Goal: Information Seeking & Learning: Learn about a topic

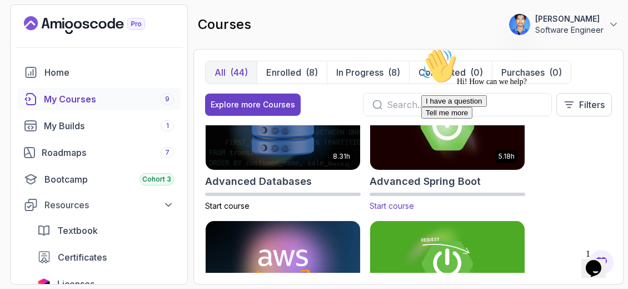
scroll to position [80, 0]
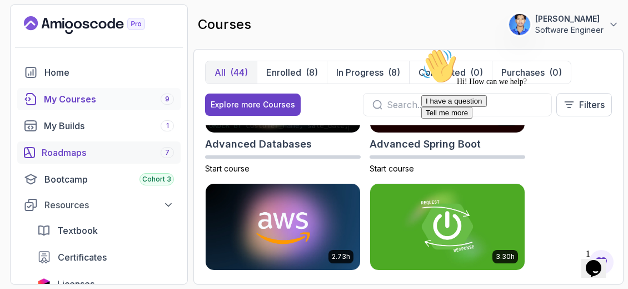
click at [112, 146] on div "Roadmaps 7" at bounding box center [108, 152] width 132 height 13
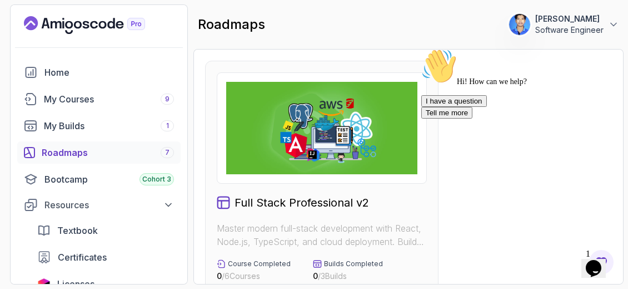
click at [421, 48] on icon "Chat attention grabber" at bounding box center [421, 48] width 0 height 0
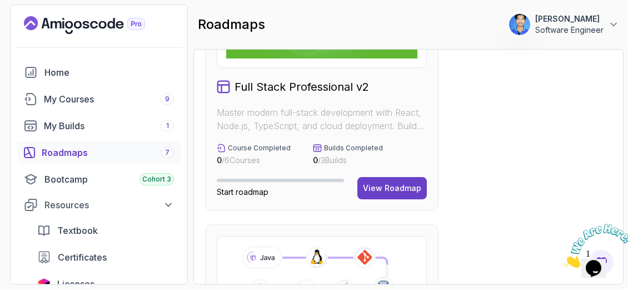
scroll to position [123, 0]
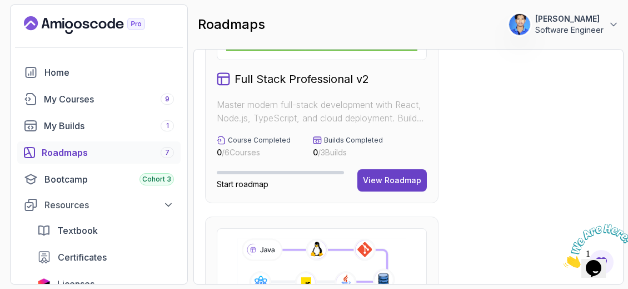
click at [564, 260] on icon "Close" at bounding box center [564, 264] width 0 height 9
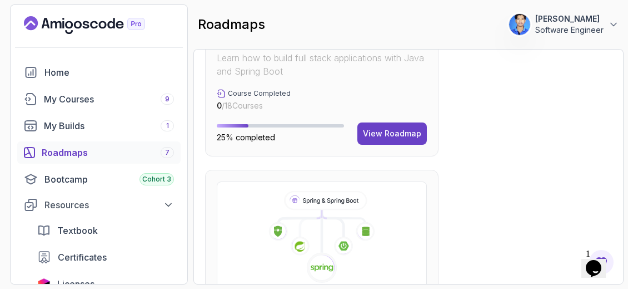
scroll to position [737, 0]
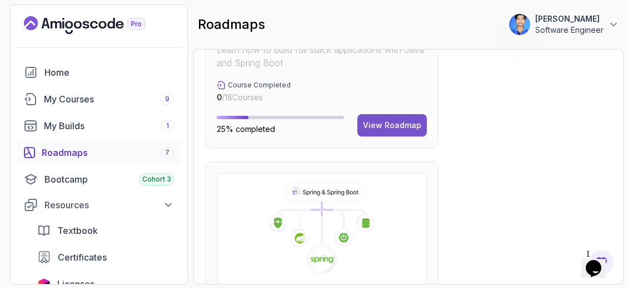
click at [411, 131] on button "View Roadmap" at bounding box center [391, 125] width 69 height 22
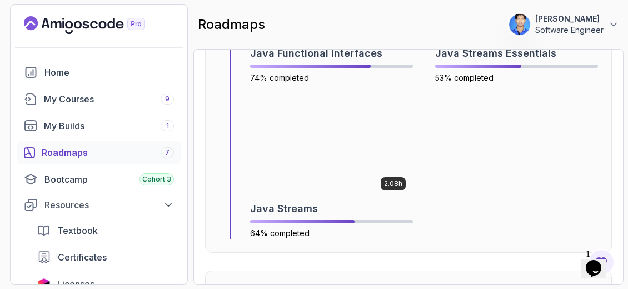
scroll to position [4212, 0]
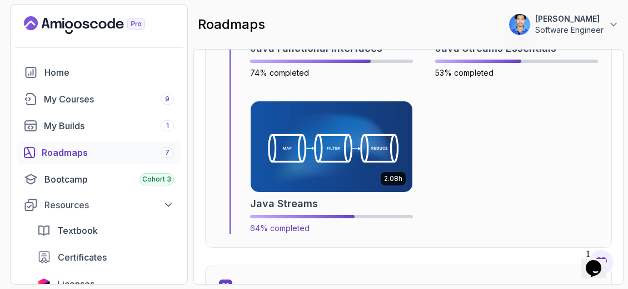
click at [353, 163] on img at bounding box center [332, 146] width 170 height 95
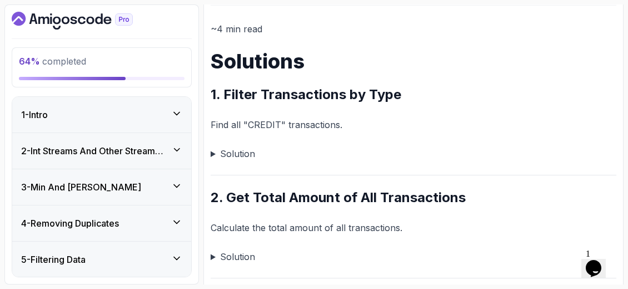
scroll to position [139, 0]
click at [211, 155] on summary "Solution" at bounding box center [414, 154] width 406 height 16
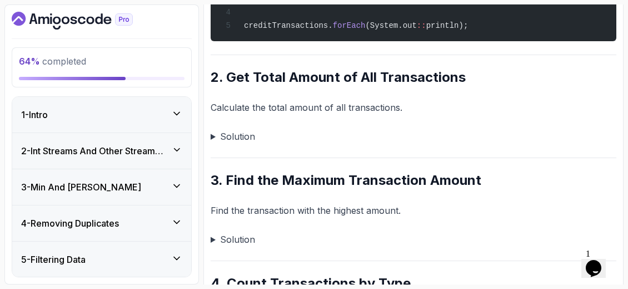
scroll to position [386, 0]
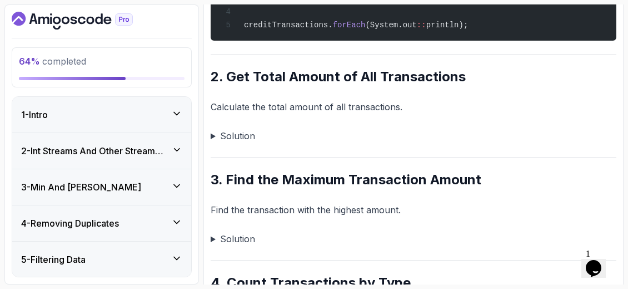
click at [212, 135] on summary "Solution" at bounding box center [414, 136] width 406 height 16
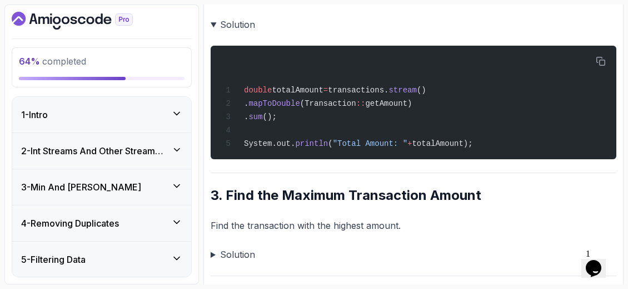
scroll to position [609, 0]
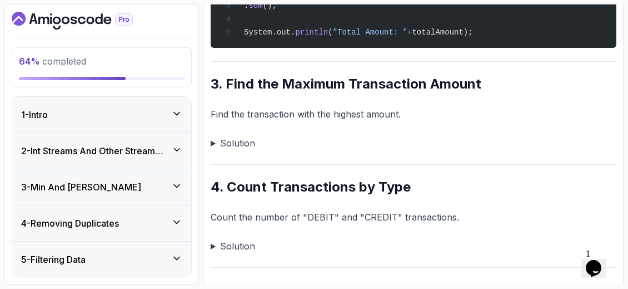
click at [236, 148] on summary "Solution" at bounding box center [414, 143] width 406 height 16
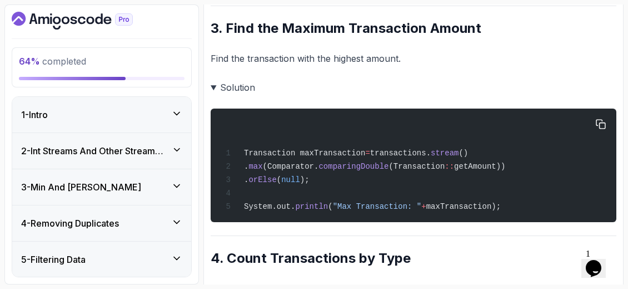
scroll to position [776, 0]
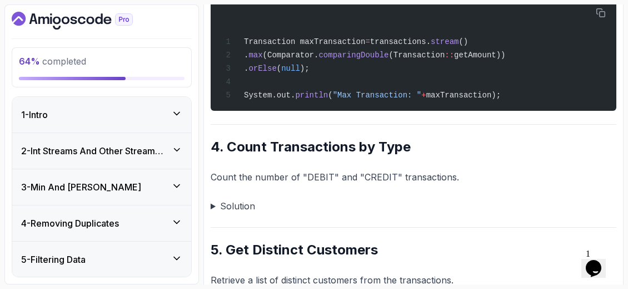
click at [211, 206] on summary "Solution" at bounding box center [414, 206] width 406 height 16
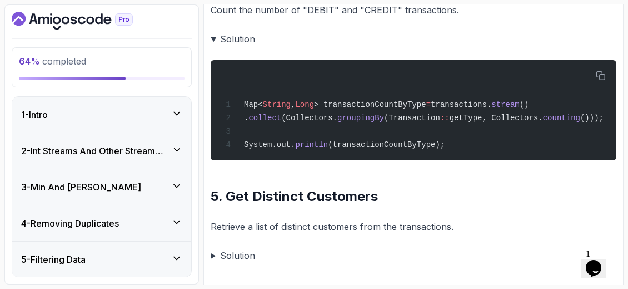
scroll to position [998, 0]
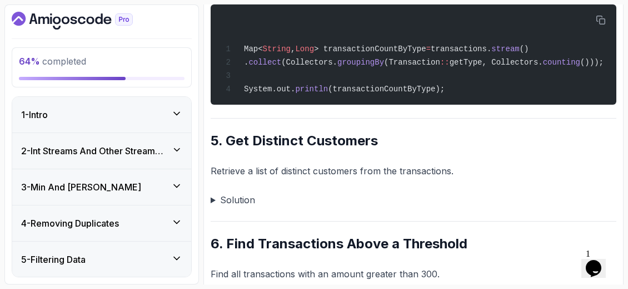
click at [244, 202] on summary "Solution" at bounding box center [414, 200] width 406 height 16
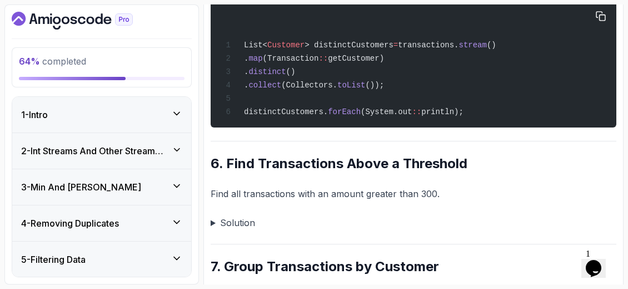
scroll to position [1220, 0]
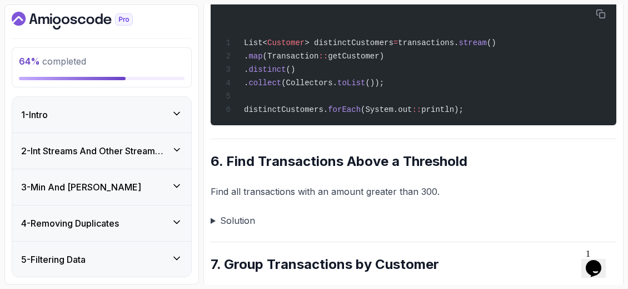
click at [215, 222] on summary "Solution" at bounding box center [414, 220] width 406 height 16
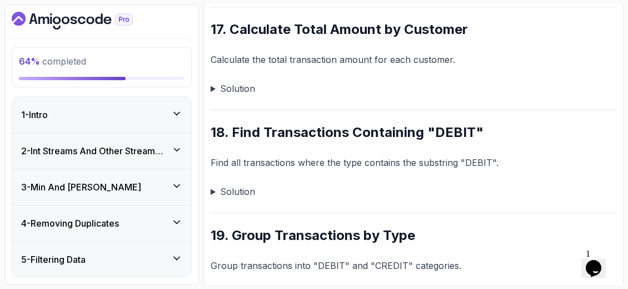
scroll to position [2758, 0]
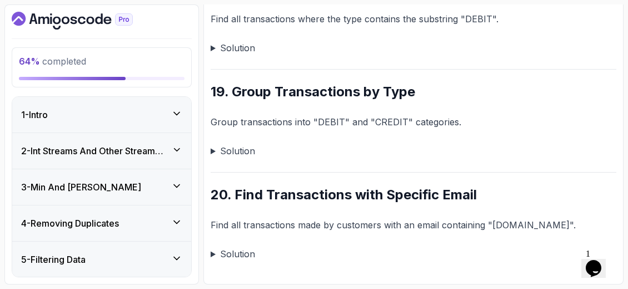
click at [223, 252] on summary "Solution" at bounding box center [414, 254] width 406 height 16
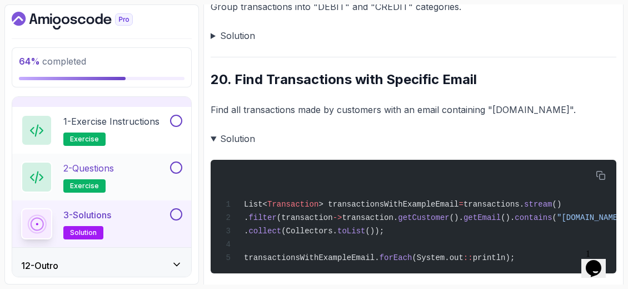
scroll to position [389, 0]
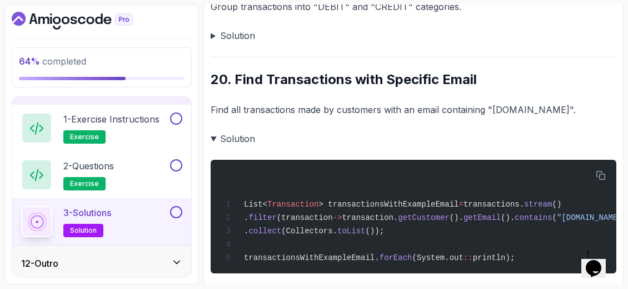
click at [63, 28] on icon "Dashboard" at bounding box center [72, 21] width 121 height 18
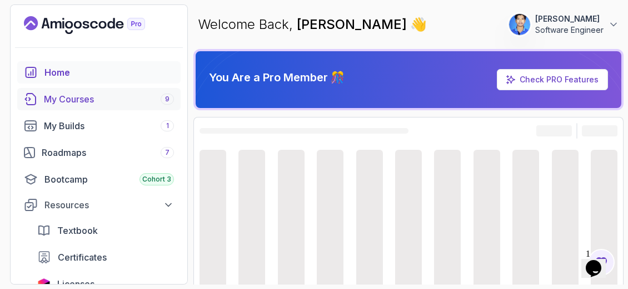
click at [87, 101] on div "My Courses 9" at bounding box center [109, 98] width 130 height 13
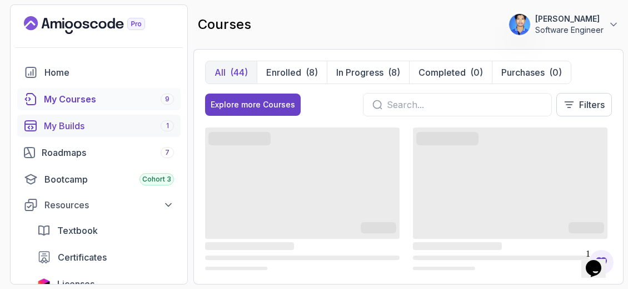
click at [132, 128] on div "My Builds 1" at bounding box center [109, 125] width 130 height 13
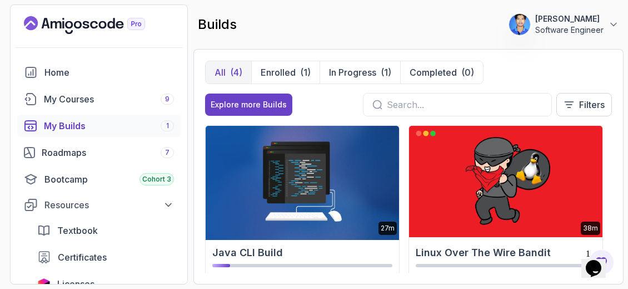
click at [254, 182] on img at bounding box center [302, 181] width 203 height 117
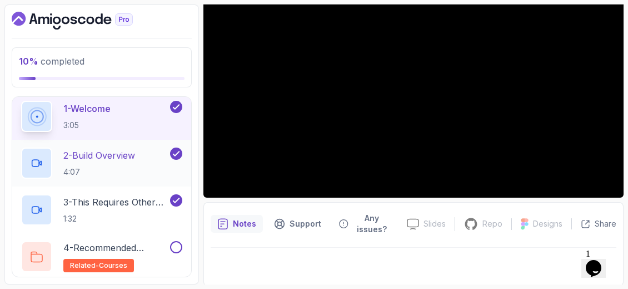
scroll to position [111, 0]
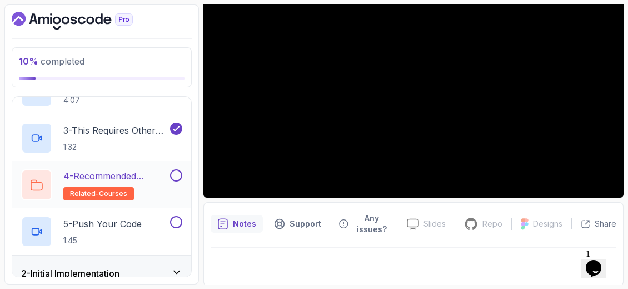
click at [127, 184] on h2 "4 - Recommended Courses related-courses" at bounding box center [115, 184] width 105 height 31
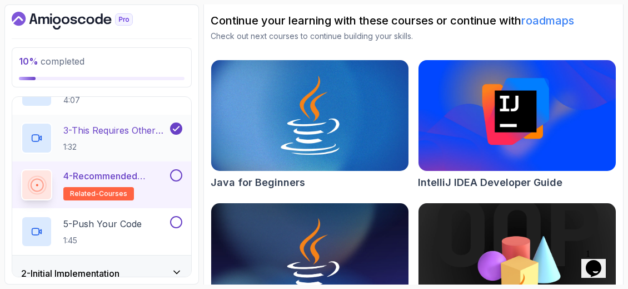
click at [132, 132] on p "3 - This Requires Other Courses" at bounding box center [115, 129] width 105 height 13
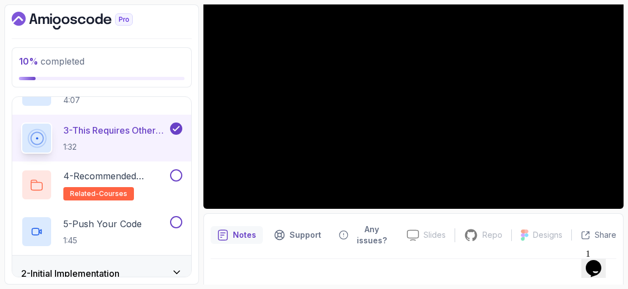
scroll to position [56, 0]
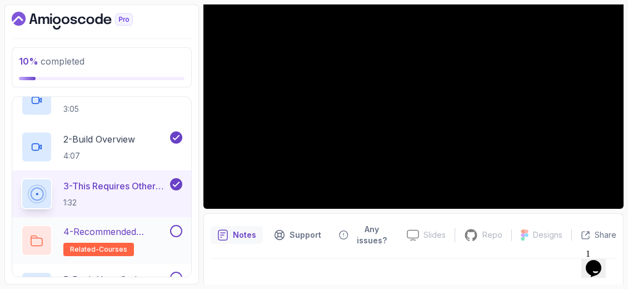
click at [99, 225] on p "4 - Recommended Courses" at bounding box center [115, 231] width 105 height 13
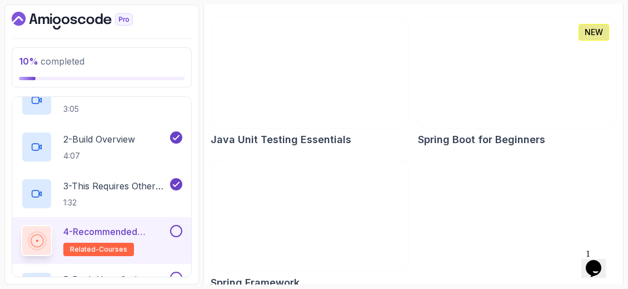
scroll to position [625, 0]
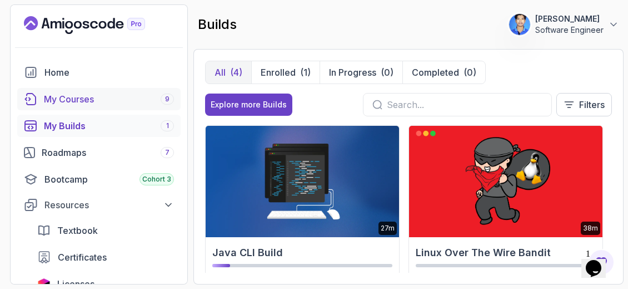
click at [72, 90] on link "My Courses 9" at bounding box center [98, 99] width 163 height 22
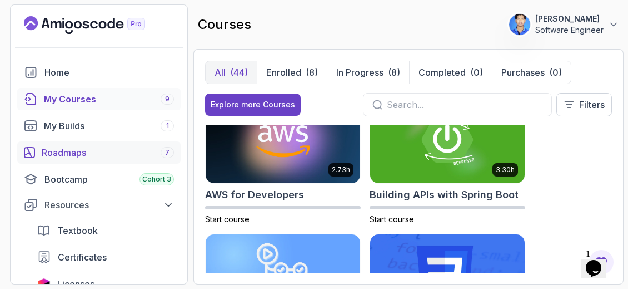
click at [62, 149] on div "Roadmaps 7" at bounding box center [108, 152] width 132 height 13
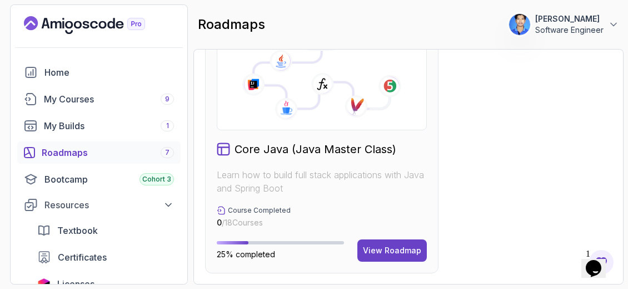
scroll to position [556, 0]
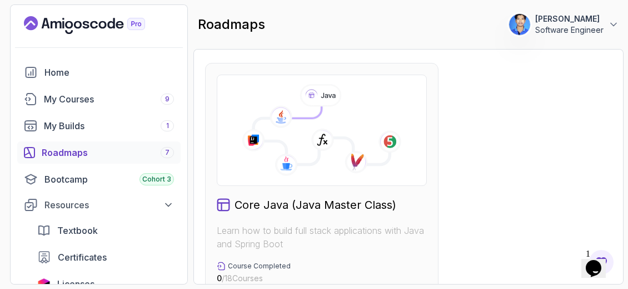
click at [413, 197] on div "Core Java (Java Master Class)" at bounding box center [322, 205] width 210 height 16
click at [407, 164] on icon at bounding box center [321, 130] width 191 height 92
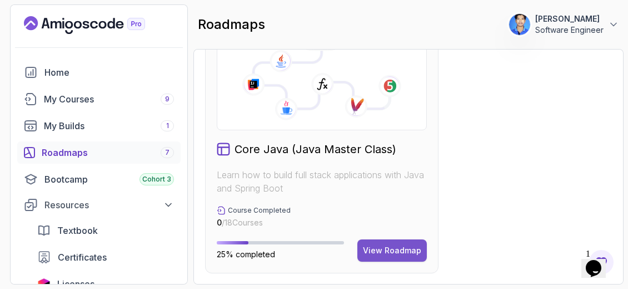
click at [384, 249] on div "View Roadmap" at bounding box center [392, 250] width 58 height 11
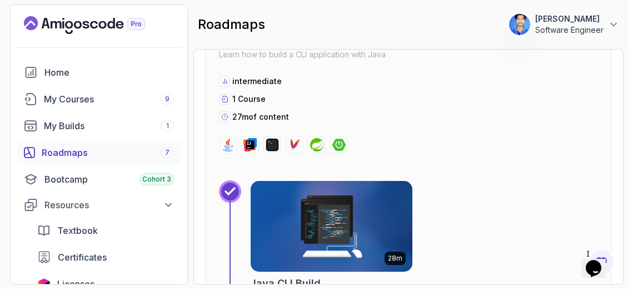
scroll to position [1668, 0]
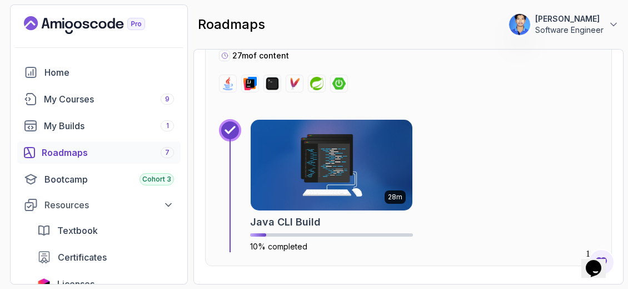
click at [379, 178] on img at bounding box center [332, 165] width 162 height 91
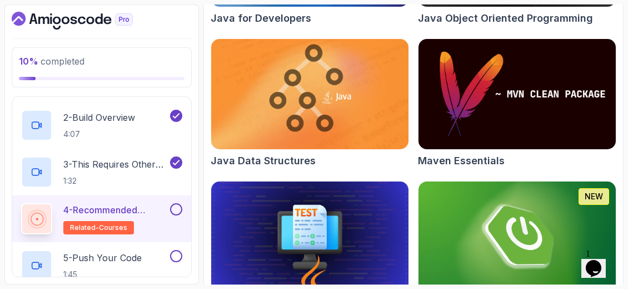
scroll to position [625, 0]
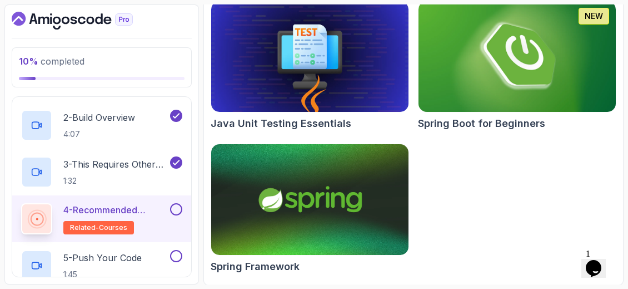
click at [468, 110] on img at bounding box center [517, 56] width 207 height 116
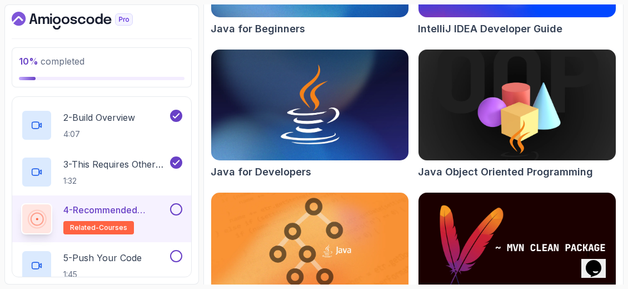
scroll to position [347, 0]
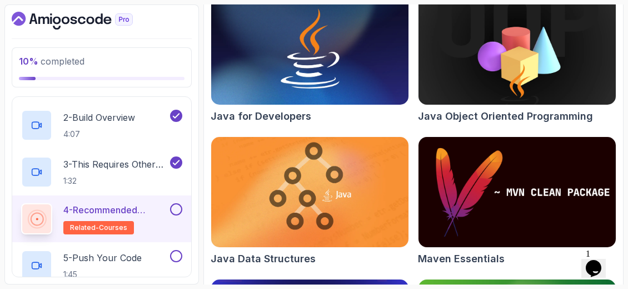
click at [486, 186] on img at bounding box center [517, 192] width 207 height 116
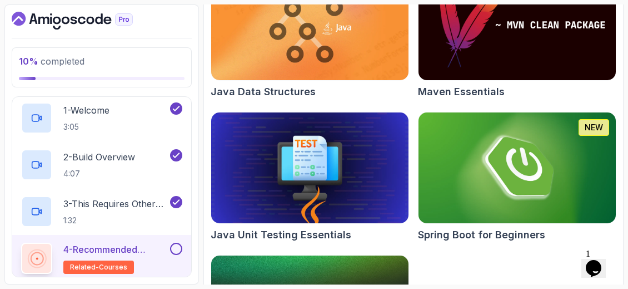
scroll to position [22, 0]
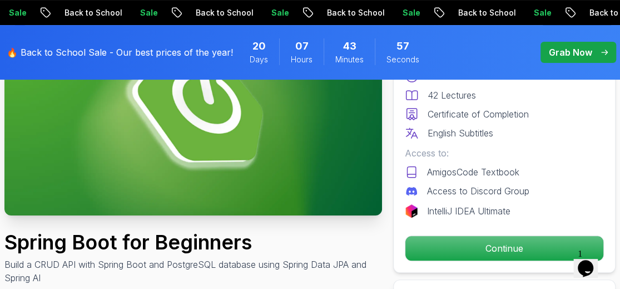
scroll to position [167, 0]
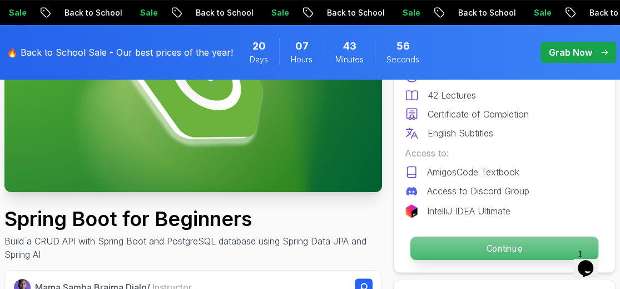
click at [455, 241] on p "Continue" at bounding box center [504, 247] width 188 height 23
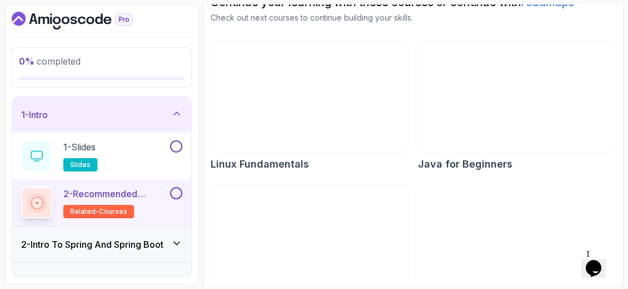
scroll to position [113, 0]
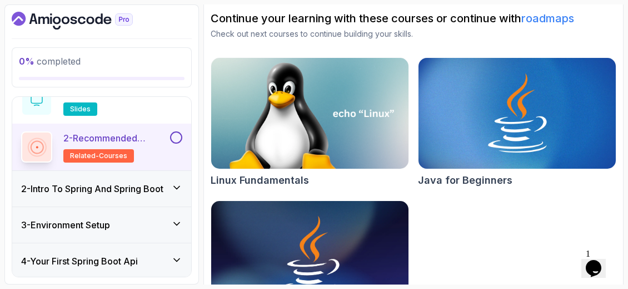
click at [126, 187] on h3 "2 - Intro To Spring And Spring Boot" at bounding box center [92, 188] width 142 height 13
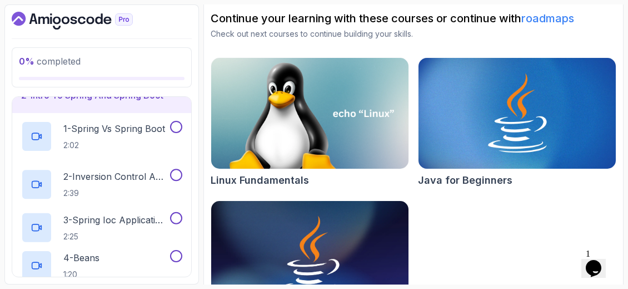
scroll to position [39, 0]
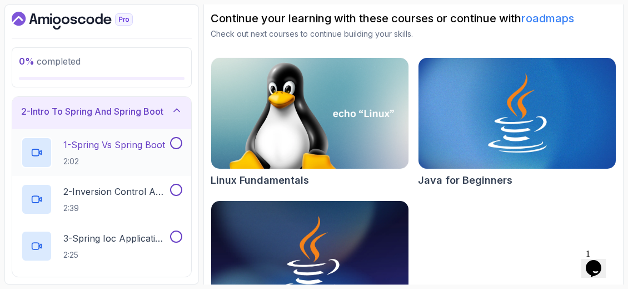
click at [105, 153] on h2 "1 - Spring Vs Spring Boot 2:02" at bounding box center [114, 152] width 102 height 29
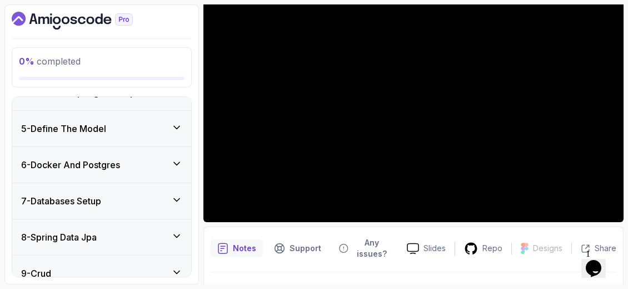
scroll to position [436, 0]
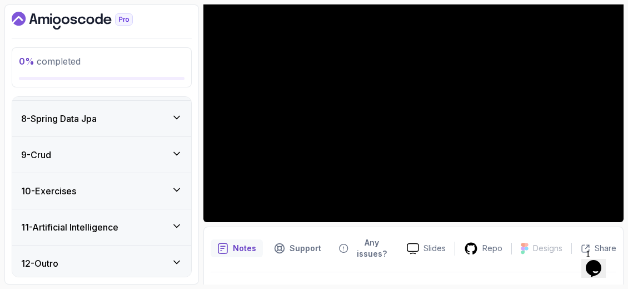
click at [166, 228] on div "11 - Artificial Intelligence" at bounding box center [101, 226] width 161 height 13
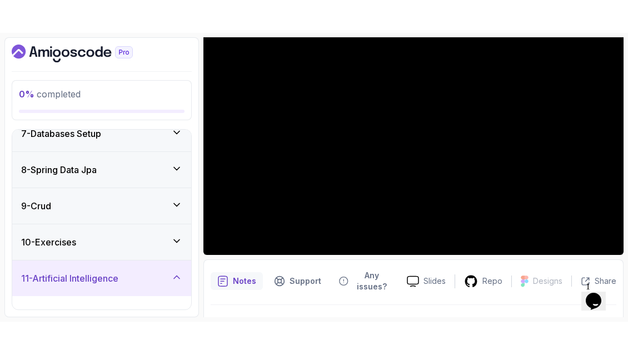
scroll to position [249, 0]
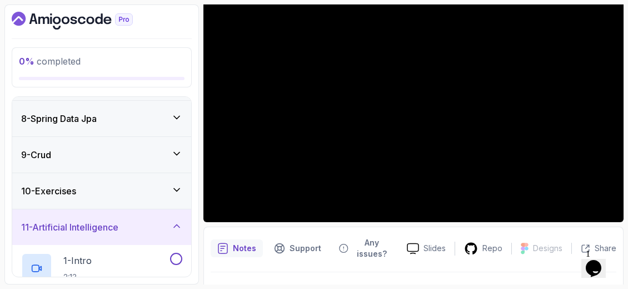
click at [166, 228] on div "11 - Artificial Intelligence" at bounding box center [101, 226] width 161 height 13
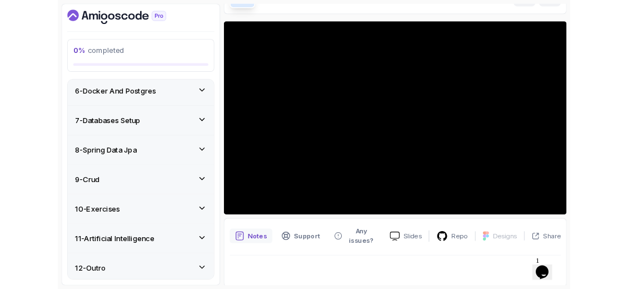
scroll to position [113, 0]
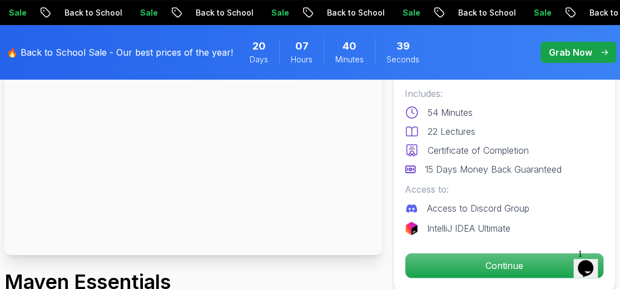
scroll to position [111, 0]
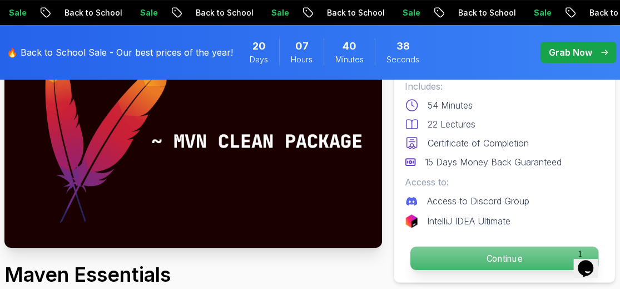
click at [502, 267] on p "Continue" at bounding box center [504, 257] width 188 height 23
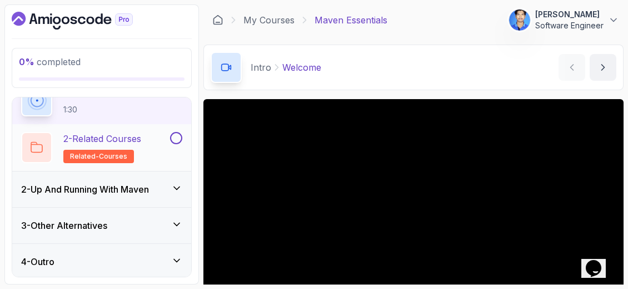
scroll to position [56, 0]
click at [175, 192] on div "2 - Up And Running With Maven" at bounding box center [101, 188] width 161 height 13
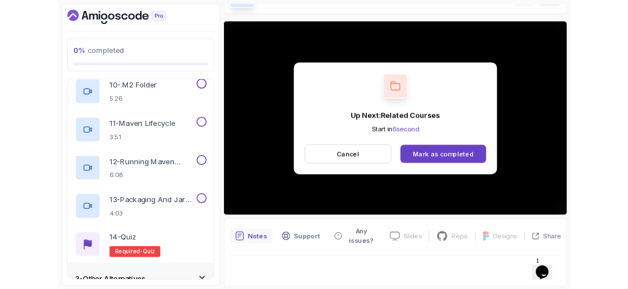
scroll to position [111, 0]
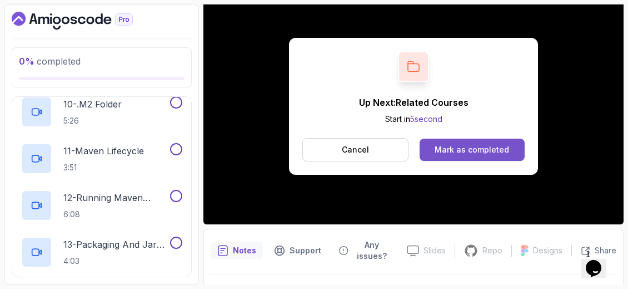
click at [445, 154] on div "Mark as completed" at bounding box center [472, 149] width 74 height 11
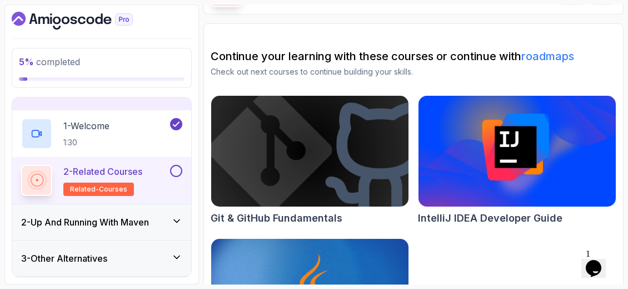
scroll to position [56, 0]
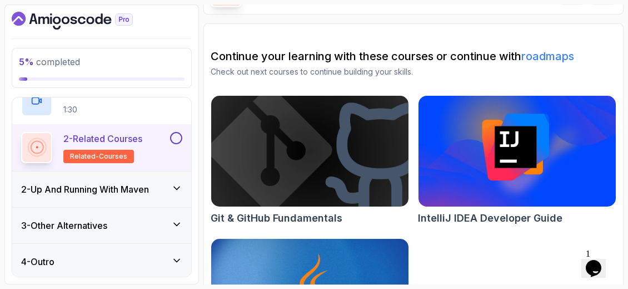
click at [148, 185] on h3 "2 - Up And Running With Maven" at bounding box center [85, 188] width 128 height 13
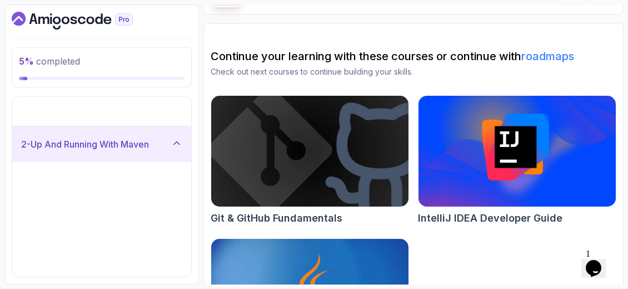
scroll to position [0, 0]
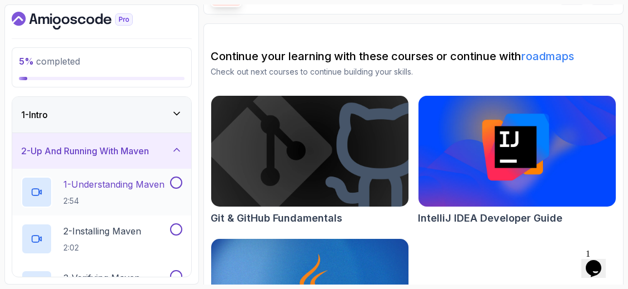
click at [146, 180] on p "1 - Understanding Maven" at bounding box center [113, 183] width 101 height 13
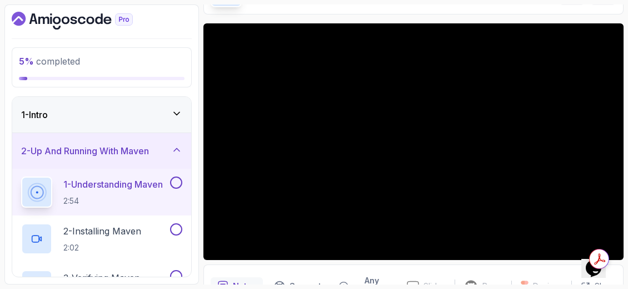
scroll to position [131, 0]
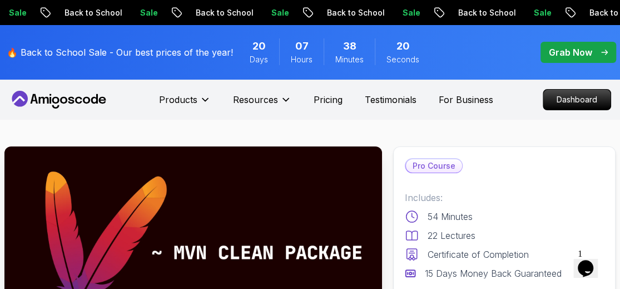
click at [45, 98] on icon at bounding box center [59, 100] width 100 height 18
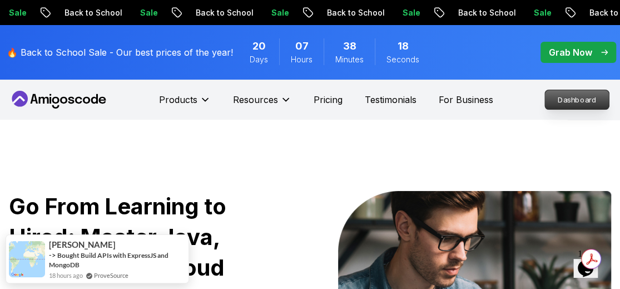
click at [561, 100] on p "Dashboard" at bounding box center [577, 99] width 64 height 19
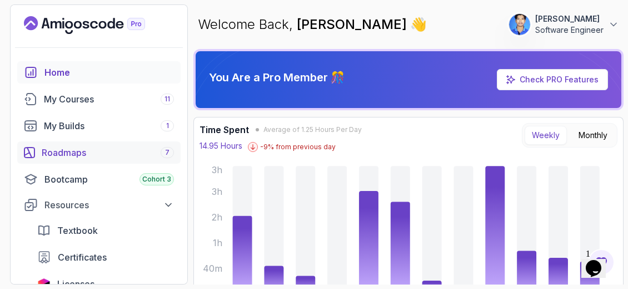
click at [88, 142] on link "Roadmaps 7" at bounding box center [98, 152] width 163 height 22
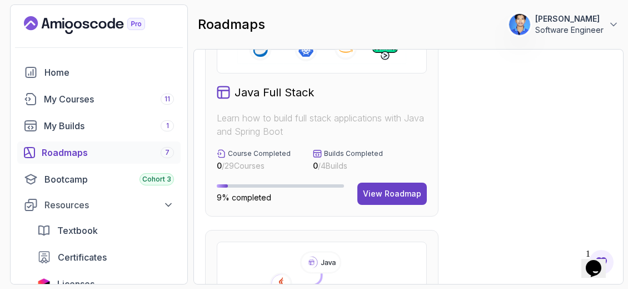
scroll to position [556, 0]
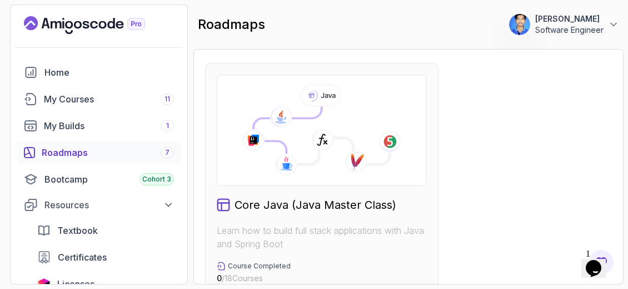
click at [383, 175] on icon at bounding box center [321, 130] width 191 height 92
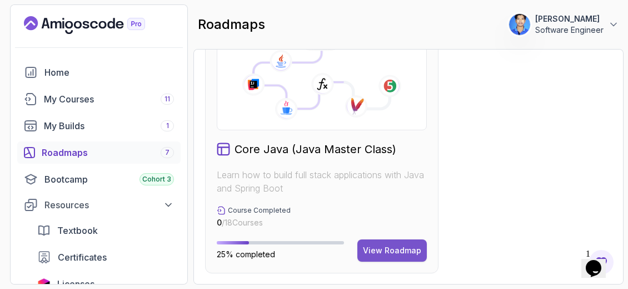
click at [394, 249] on div "View Roadmap" at bounding box center [392, 250] width 58 height 11
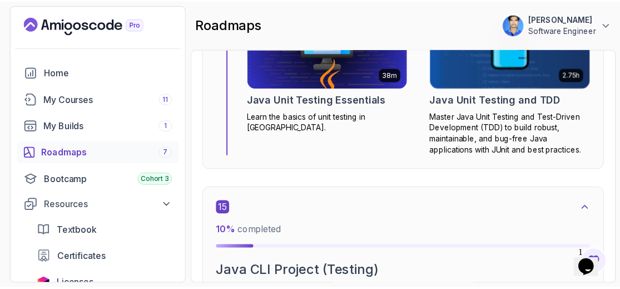
scroll to position [5838, 0]
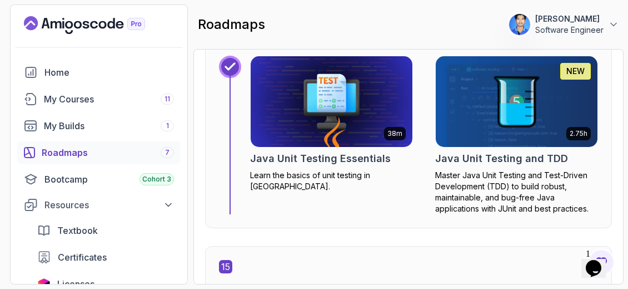
click at [338, 140] on img at bounding box center [332, 101] width 170 height 95
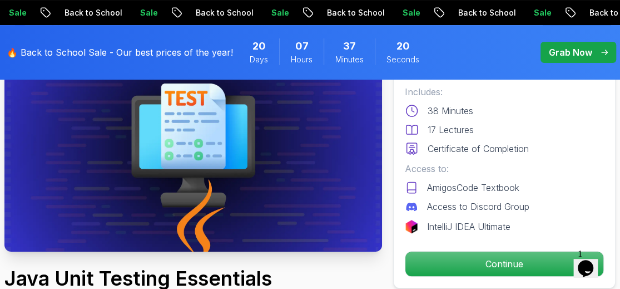
scroll to position [111, 0]
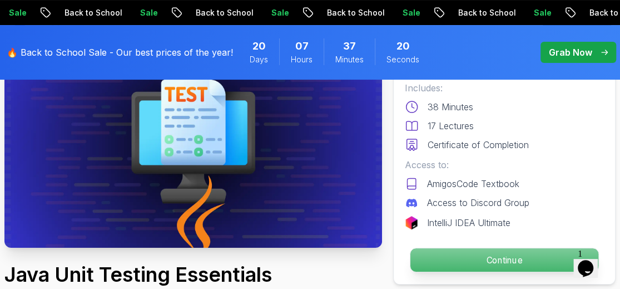
click at [535, 256] on p "Continue" at bounding box center [504, 259] width 188 height 23
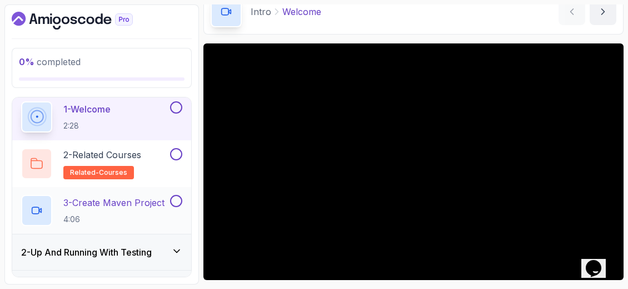
scroll to position [56, 0]
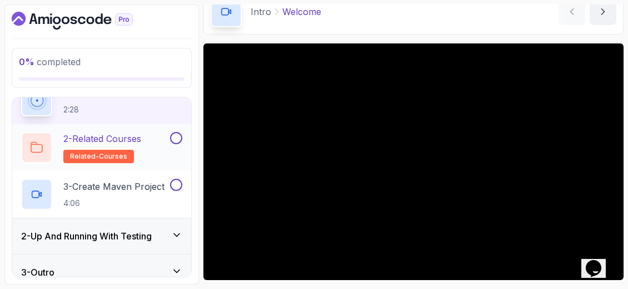
click at [162, 150] on div "2 - Related Courses related-courses" at bounding box center [94, 147] width 147 height 31
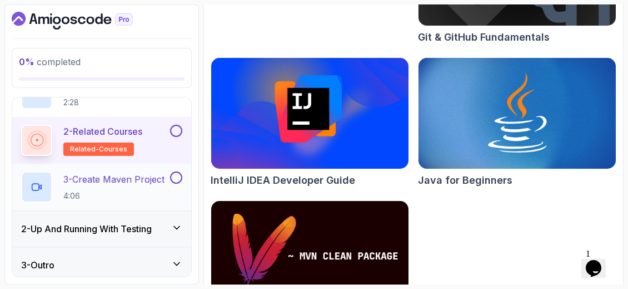
click at [126, 194] on p "4:06" at bounding box center [113, 195] width 101 height 11
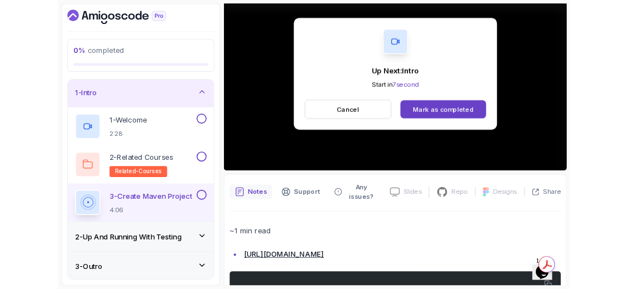
scroll to position [63, 0]
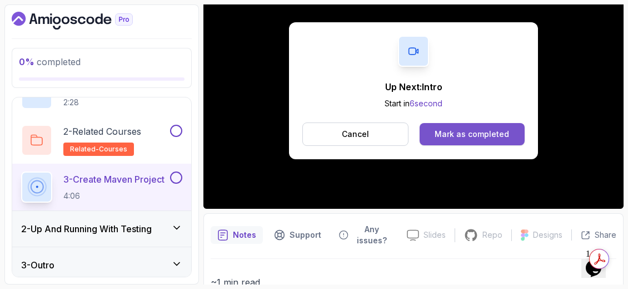
click at [459, 135] on div "Mark as completed" at bounding box center [472, 133] width 74 height 11
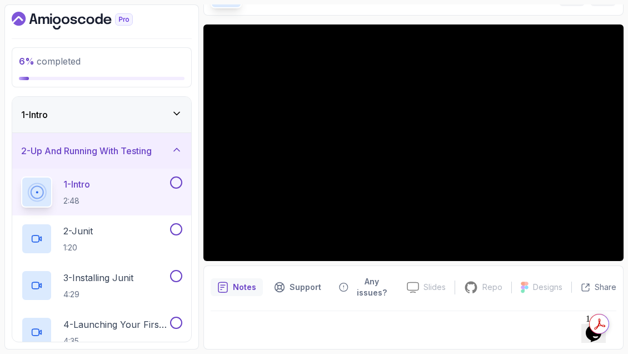
scroll to position [73, 0]
